Goal: Task Accomplishment & Management: Use online tool/utility

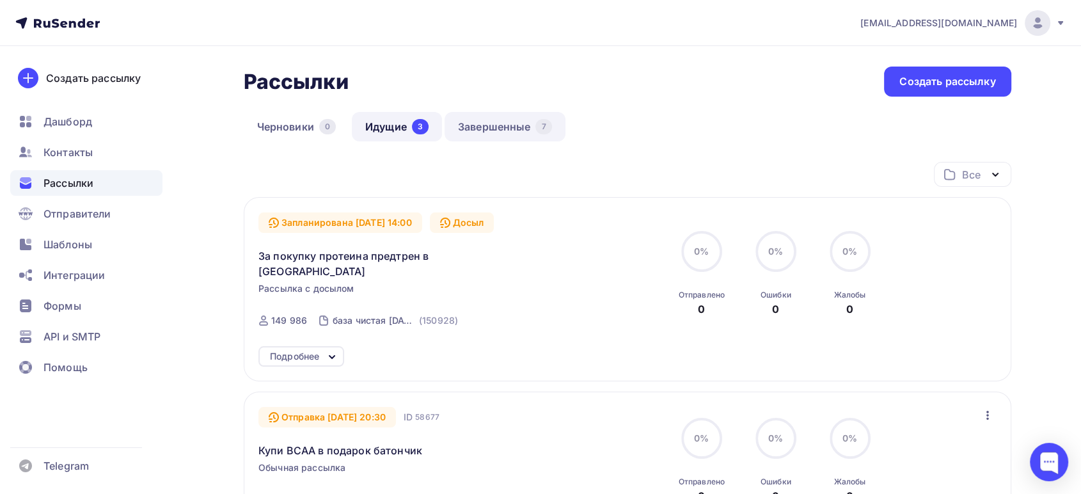
click at [488, 121] on link "Завершенные 7" at bounding box center [504, 126] width 121 height 29
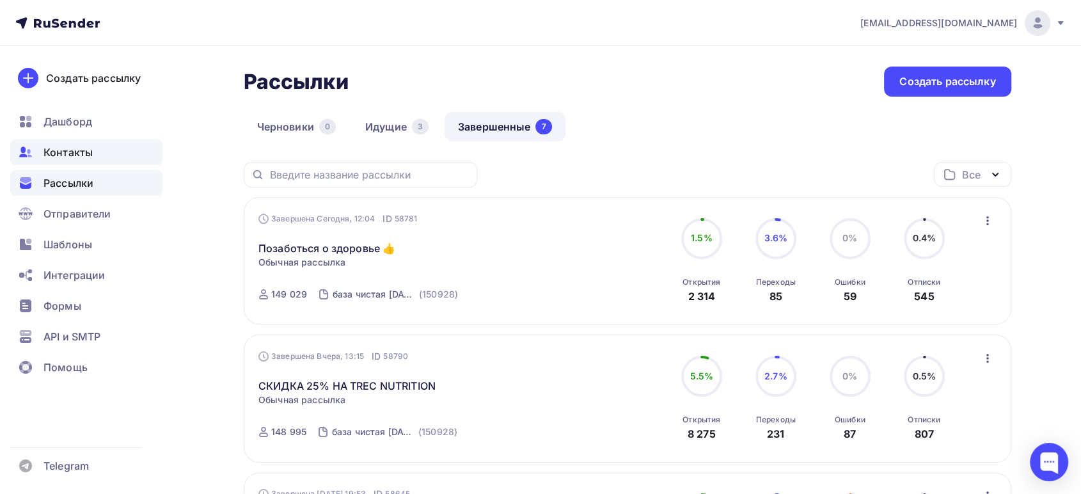
click at [57, 153] on span "Контакты" at bounding box center [67, 152] width 49 height 15
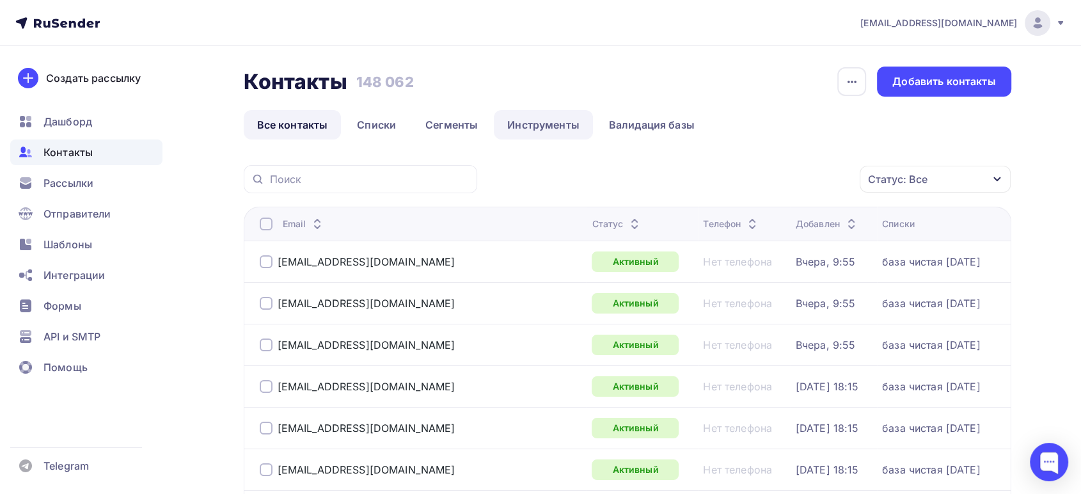
click at [547, 121] on link "Инструменты" at bounding box center [543, 124] width 99 height 29
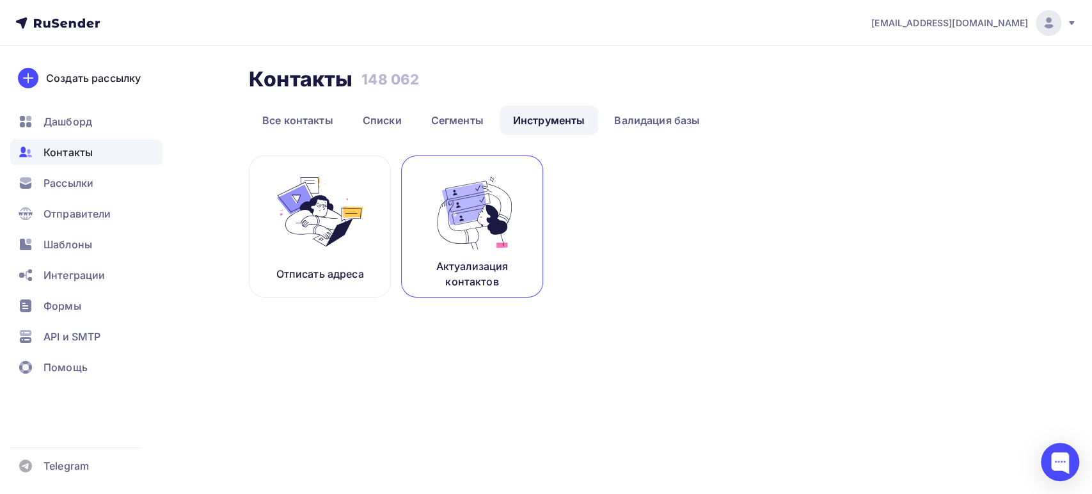
click at [451, 264] on p "Актуализация контактов" at bounding box center [472, 273] width 110 height 31
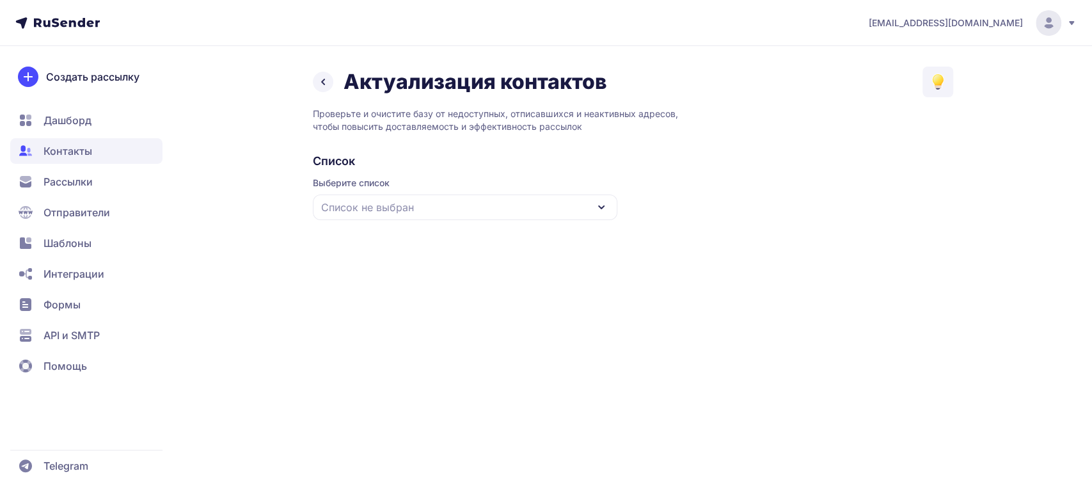
click at [405, 201] on span "Список не выбран" at bounding box center [367, 207] width 93 height 15
click at [404, 278] on div "база чистая [DATE]" at bounding box center [464, 285] width 289 height 31
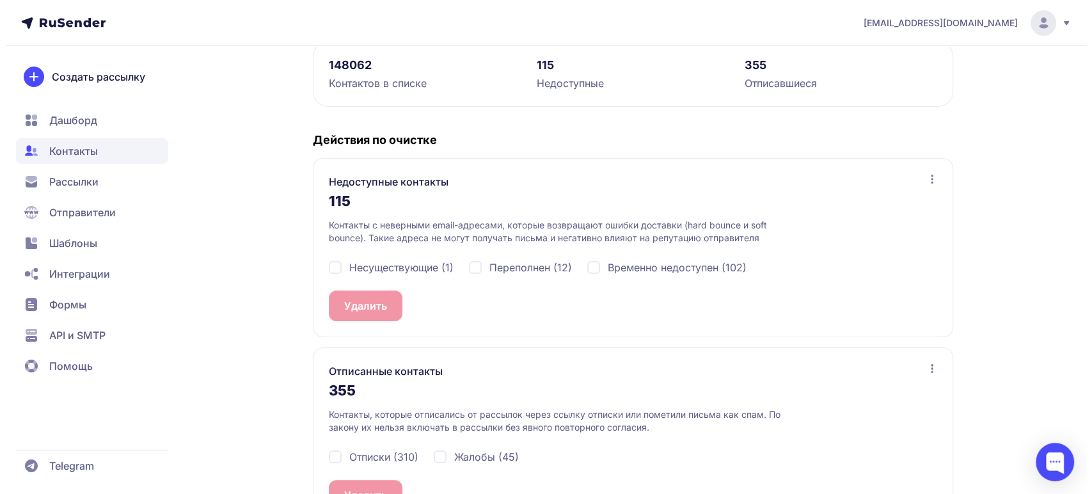
scroll to position [213, 0]
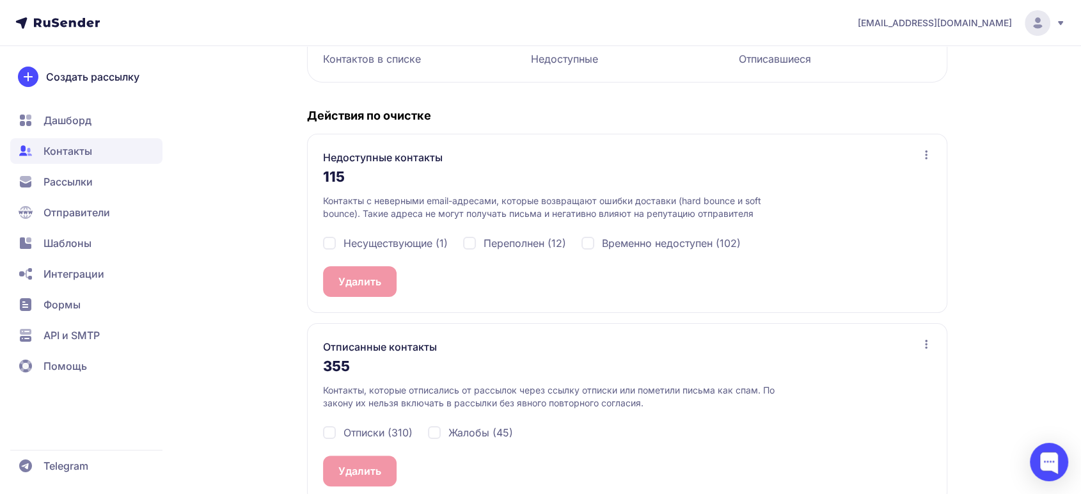
click at [331, 238] on div "Несуществующие (1)" at bounding box center [385, 242] width 125 height 15
checkbox input "true"
click at [350, 274] on button "Удалить 1" at bounding box center [362, 281] width 78 height 31
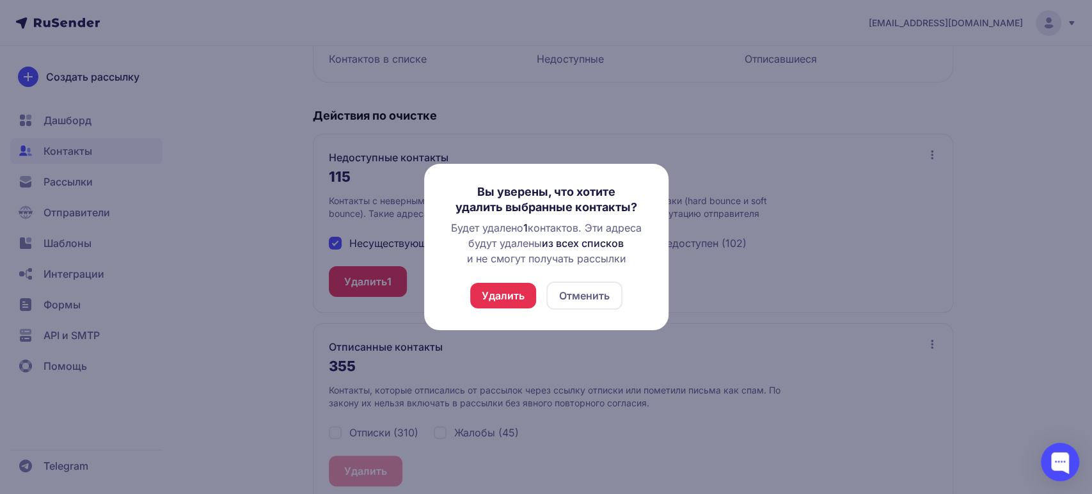
click at [482, 290] on button "Удалить" at bounding box center [503, 296] width 66 height 26
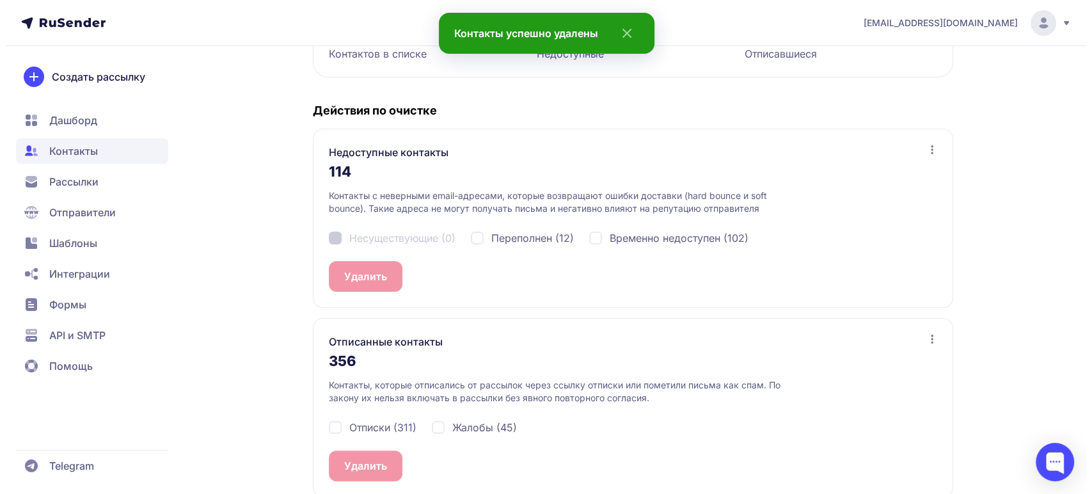
scroll to position [235, 0]
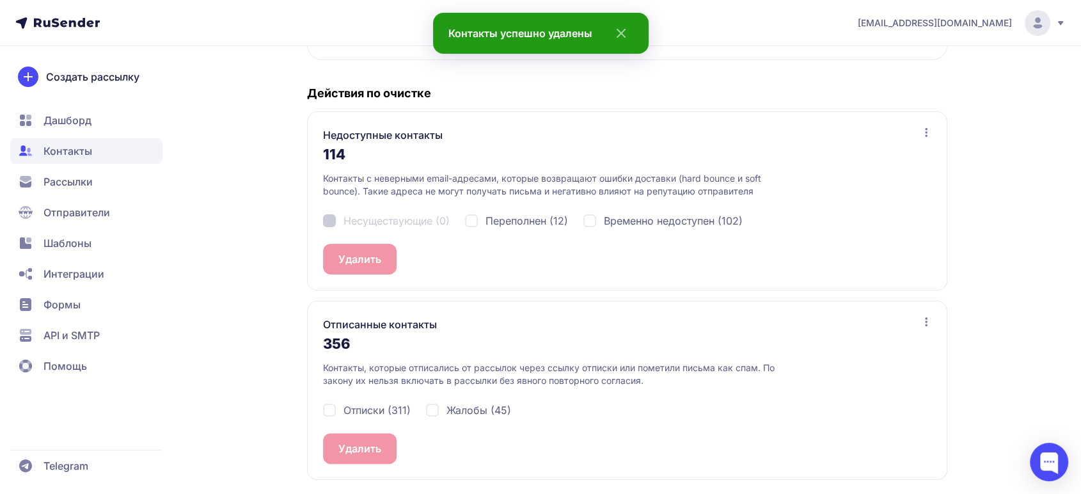
click at [332, 408] on div "Отписки (311)" at bounding box center [367, 409] width 88 height 15
checkbox input "true"
click at [428, 408] on div "Жалобы (45)" at bounding box center [468, 409] width 85 height 15
checkbox input "true"
click at [377, 444] on button "Удалить 356" at bounding box center [369, 448] width 93 height 31
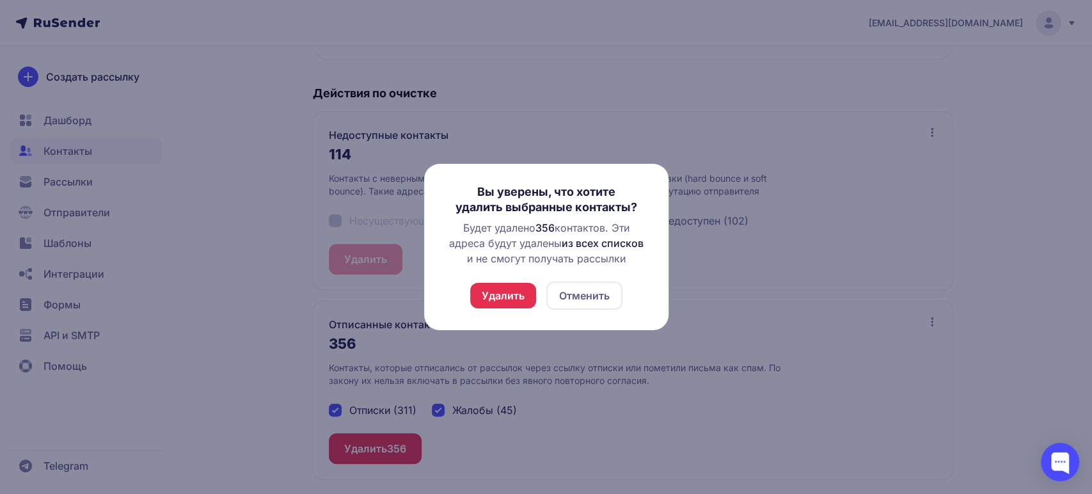
click at [526, 288] on button "Удалить" at bounding box center [503, 296] width 66 height 26
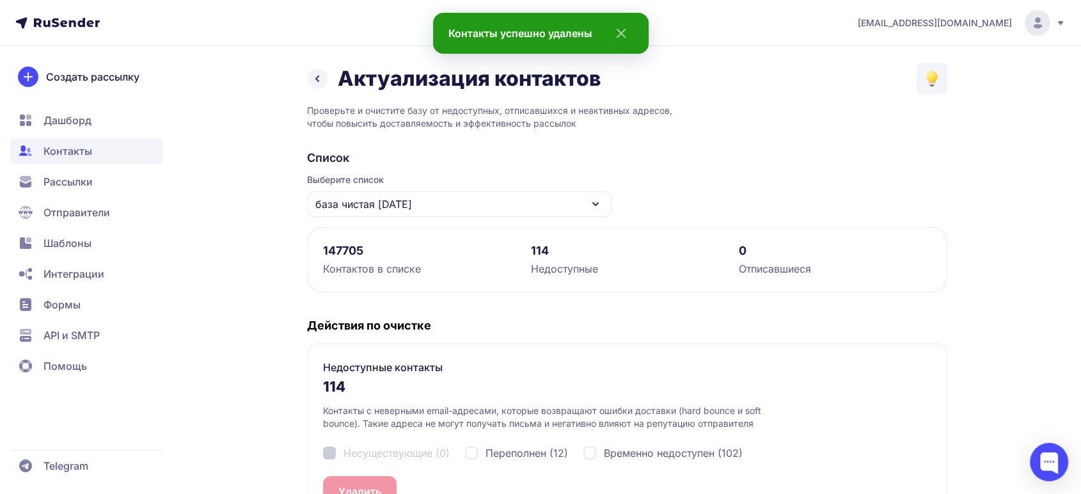
scroll to position [205, 0]
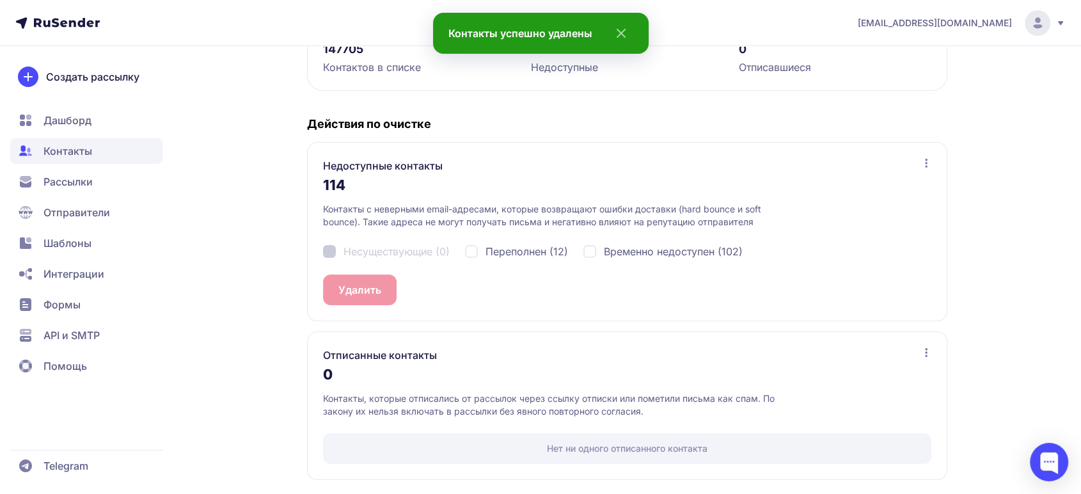
click at [89, 116] on span "Дашборд" at bounding box center [67, 120] width 48 height 15
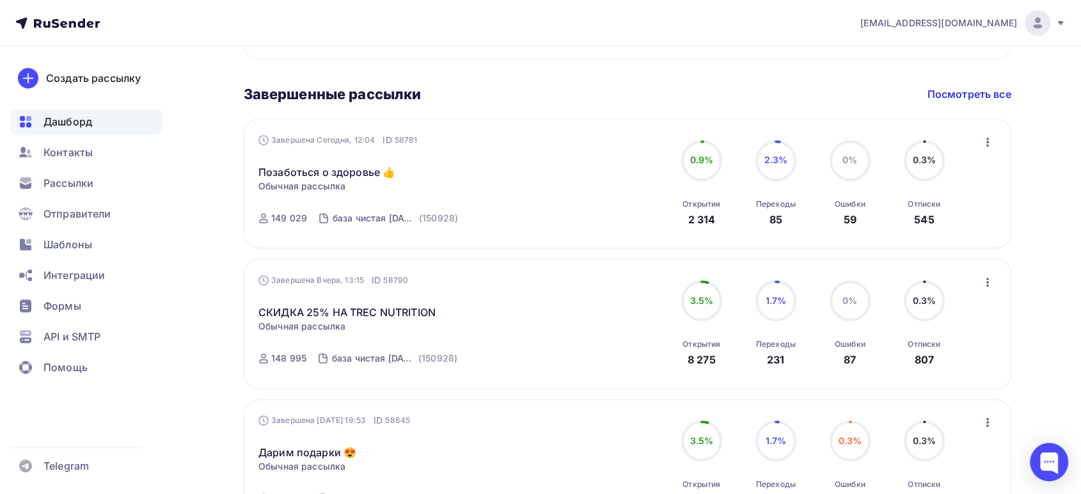
scroll to position [568, 0]
